Goal: Information Seeking & Learning: Learn about a topic

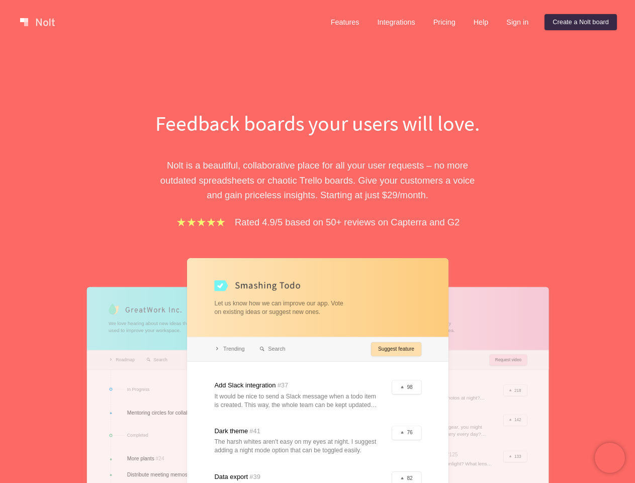
click at [317, 241] on div "Feedback boards your users will love. [PERSON_NAME] is a beautiful, collaborati…" at bounding box center [317, 362] width 347 height 506
click at [37, 22] on link at bounding box center [37, 22] width 43 height 16
click at [345, 22] on link "Features" at bounding box center [345, 22] width 45 height 16
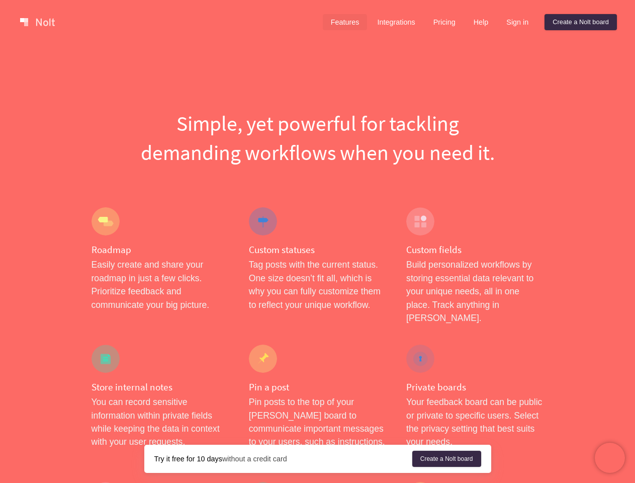
click at [395, 22] on link "Integrations" at bounding box center [396, 22] width 54 height 16
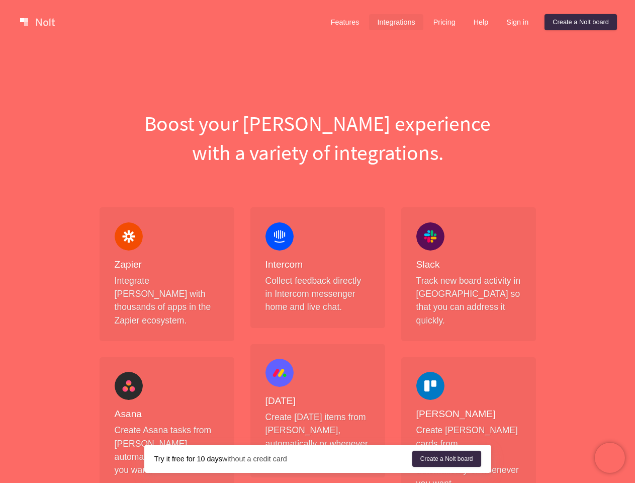
click at [443, 22] on link "Pricing" at bounding box center [445, 22] width 38 height 16
